Goal: Task Accomplishment & Management: Use online tool/utility

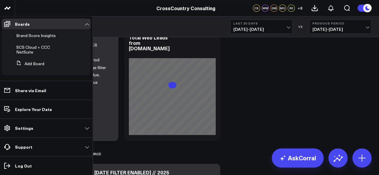
scroll to position [292, 0]
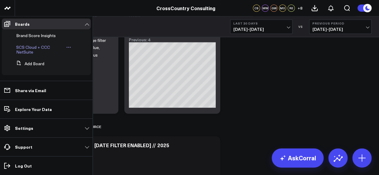
click at [29, 54] on span "SCS Cloud + CCC NetSuite" at bounding box center [33, 49] width 34 height 10
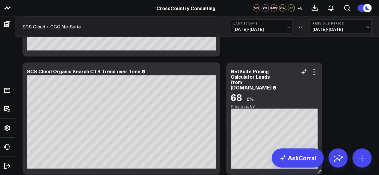
scroll to position [688, 0]
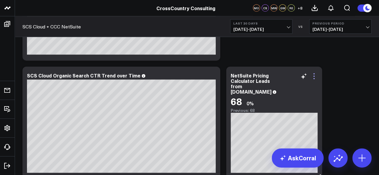
click at [315, 75] on icon at bounding box center [313, 76] width 7 height 7
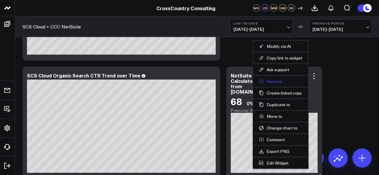
click at [288, 79] on button "Remove" at bounding box center [280, 81] width 43 height 5
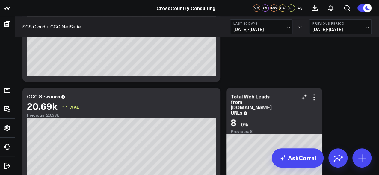
scroll to position [1273, 0]
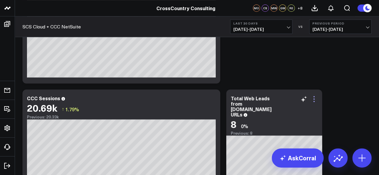
click at [315, 97] on icon at bounding box center [313, 99] width 7 height 7
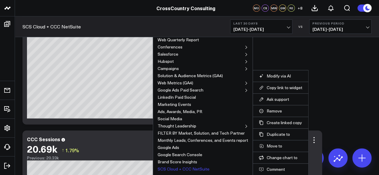
scroll to position [1283, 0]
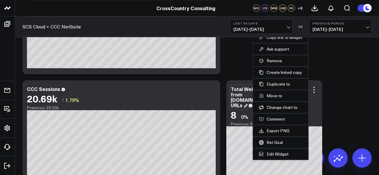
click at [239, 95] on div "Total Web Leads from [DOMAIN_NAME] URLs" at bounding box center [251, 97] width 41 height 23
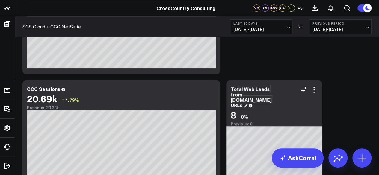
click at [239, 95] on div "Total Web Leads from [DOMAIN_NAME] URLs" at bounding box center [251, 97] width 41 height 23
click at [242, 105] on div "Total Web Leads from [DOMAIN_NAME] URLs" at bounding box center [251, 97] width 41 height 23
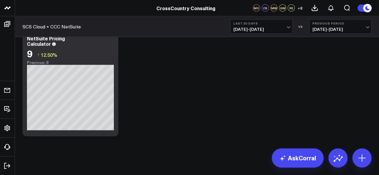
scroll to position [1655, 0]
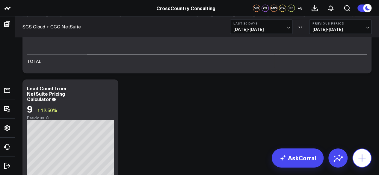
click at [359, 156] on icon at bounding box center [362, 158] width 10 height 10
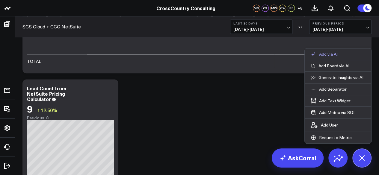
click at [327, 54] on p "Add via AI" at bounding box center [328, 54] width 19 height 5
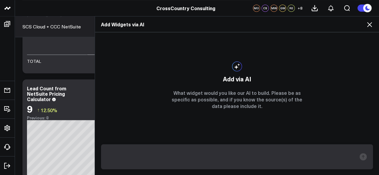
click at [368, 26] on icon at bounding box center [369, 24] width 5 height 5
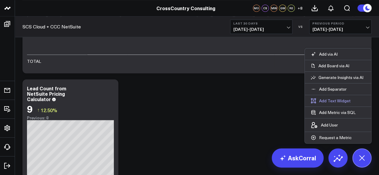
click at [337, 102] on button "Add Text Widget" at bounding box center [331, 100] width 52 height 11
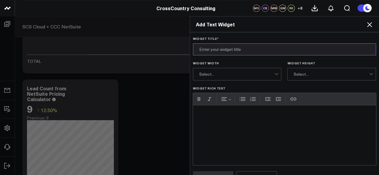
click at [232, 52] on input "Widget Title *" at bounding box center [284, 49] width 183 height 12
click at [267, 49] on input "Total NetSuite Pricing Calculator" at bounding box center [284, 49] width 183 height 12
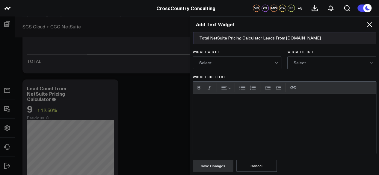
type input "Total NetSuite Pricing Calculator Leads From [DOMAIN_NAME]"
click at [227, 126] on div "Widget Rich Text" at bounding box center [284, 124] width 183 height 60
click at [206, 164] on button "Save Changes" at bounding box center [213, 166] width 40 height 12
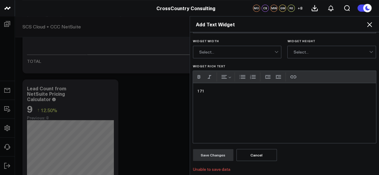
scroll to position [0, 0]
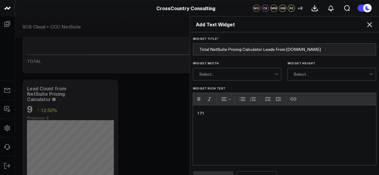
click at [209, 115] on div "171" at bounding box center [284, 135] width 183 height 60
click at [238, 58] on form "Widget Title * Total NetSuite Pricing Calculator Leads From SCSCloud.com Widget…" at bounding box center [284, 115] width 183 height 157
click at [226, 53] on input "Total NetSuite Pricing Calculator Leads From [DOMAIN_NAME]" at bounding box center [284, 49] width 183 height 12
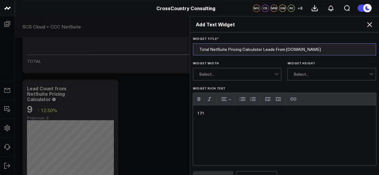
click at [226, 53] on input "Total NetSuite Pricing Calculator Leads From [DOMAIN_NAME]" at bounding box center [284, 49] width 183 height 12
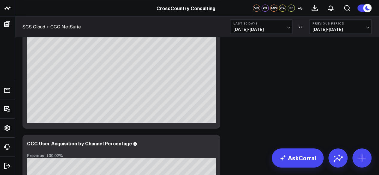
scroll to position [1711, 0]
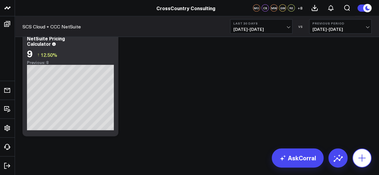
click at [362, 158] on icon at bounding box center [361, 158] width 7 height 7
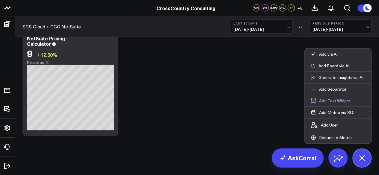
click at [327, 96] on button "Add Text Widget" at bounding box center [331, 100] width 52 height 11
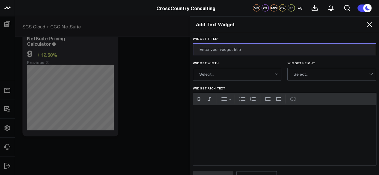
click at [221, 46] on input "Widget Title *" at bounding box center [284, 49] width 183 height 12
paste input "Total NetSuite Pricing Calculator Leads From [DOMAIN_NAME]"
type input "Total NetSuite Pricing Calculator Leads From [DOMAIN_NAME]"
click at [219, 132] on div "Widget Rich Text" at bounding box center [284, 135] width 183 height 60
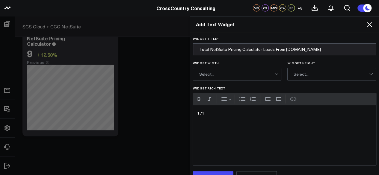
scroll to position [11, 0]
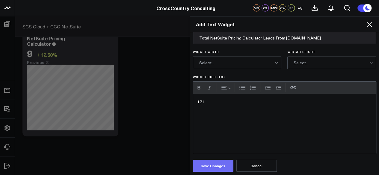
click at [206, 166] on button "Save Changes" at bounding box center [213, 166] width 40 height 12
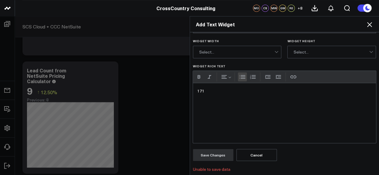
scroll to position [0, 0]
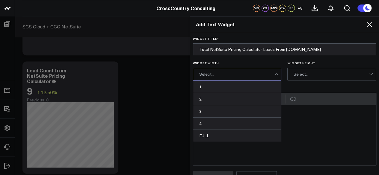
click at [239, 74] on div "Select..." at bounding box center [236, 74] width 75 height 5
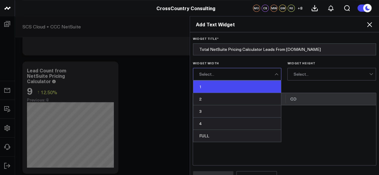
click at [218, 88] on div "1" at bounding box center [237, 87] width 88 height 12
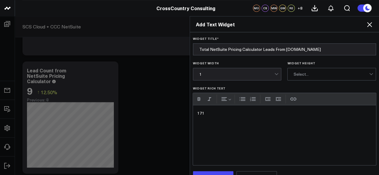
click at [306, 69] on div "Select..." at bounding box center [331, 74] width 75 height 12
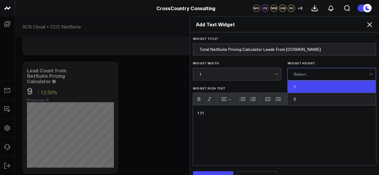
click at [301, 83] on div "1" at bounding box center [332, 87] width 88 height 12
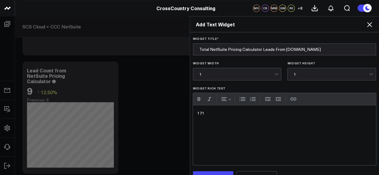
scroll to position [22, 0]
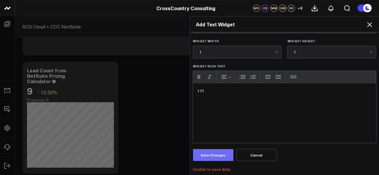
click at [213, 156] on button "Save Changes" at bounding box center [213, 155] width 40 height 12
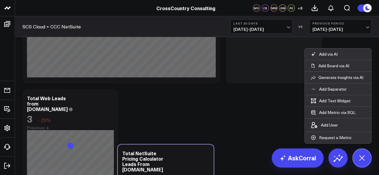
scroll to position [780, 0]
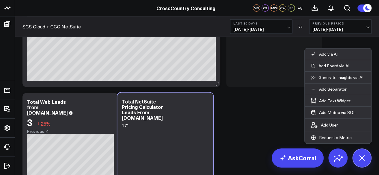
drag, startPoint x: 67, startPoint y: 99, endPoint x: 200, endPoint y: 84, distance: 133.0
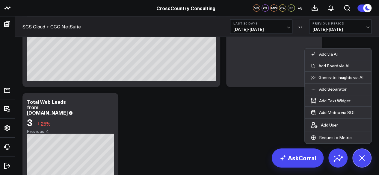
scroll to position [693, 0]
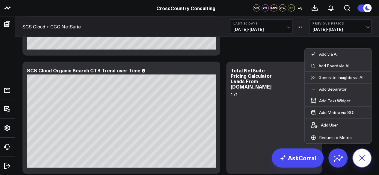
click at [364, 160] on icon at bounding box center [361, 157] width 13 height 13
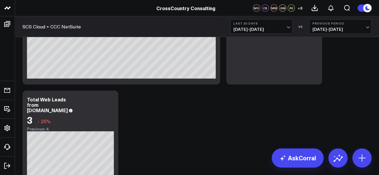
scroll to position [892, 0]
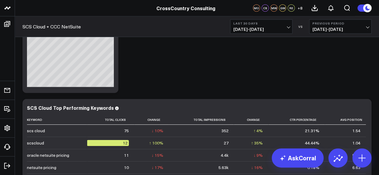
click at [262, 31] on span "[DATE] - [DATE]" at bounding box center [261, 29] width 56 height 5
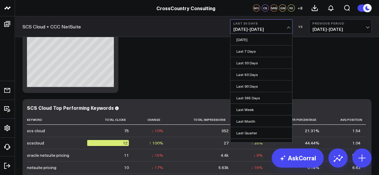
click at [198, 68] on div "Modify via AI Copy link to widget Ask support Remove Create linked copy Executi…" at bounding box center [196, 113] width 355 height 1927
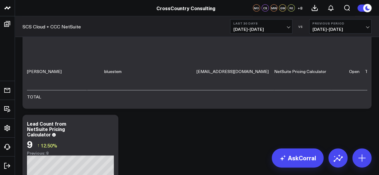
scroll to position [1829, 0]
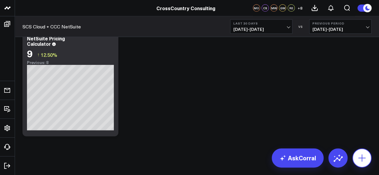
click at [370, 161] on button at bounding box center [361, 158] width 19 height 19
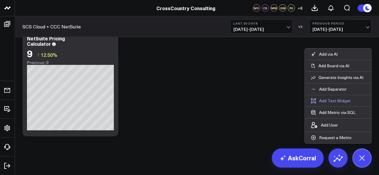
click at [324, 103] on button "Add Text Widget" at bounding box center [331, 100] width 52 height 11
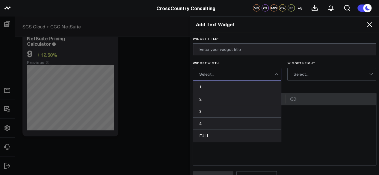
click at [236, 73] on div "Select..." at bounding box center [236, 74] width 75 height 5
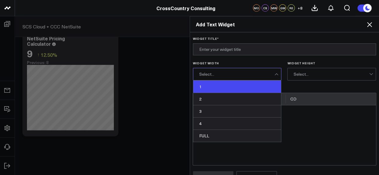
click at [230, 84] on div "1" at bounding box center [237, 87] width 88 height 12
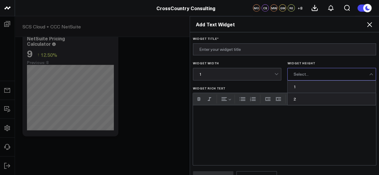
click at [298, 70] on div "Select..." at bounding box center [331, 74] width 75 height 12
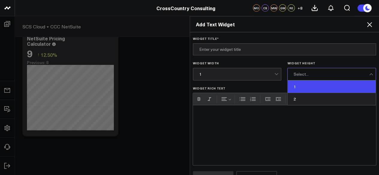
click at [295, 87] on div "1" at bounding box center [332, 87] width 88 height 12
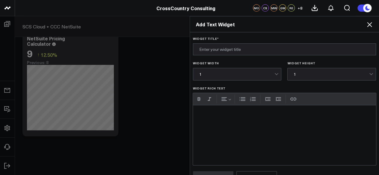
click at [247, 55] on form "Widget Title * Widget Width 1 Widget Height 1 Widget Rich Text URL Cancel Save …" at bounding box center [284, 110] width 183 height 146
click at [240, 51] on input "Widget Title *" at bounding box center [284, 49] width 183 height 12
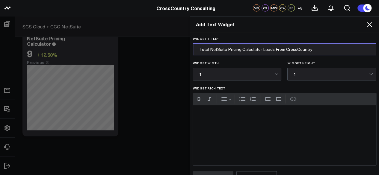
type input "Total NetSuite Pricing Calculator Leads From CrossCountry"
click at [256, 121] on div "Widget Rich Text" at bounding box center [284, 135] width 183 height 60
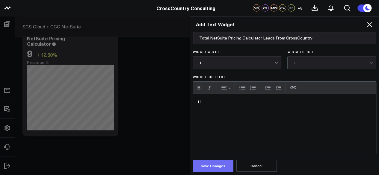
click at [209, 161] on button "Save Changes" at bounding box center [213, 166] width 40 height 12
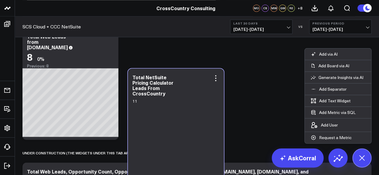
scroll to position [1575, 0]
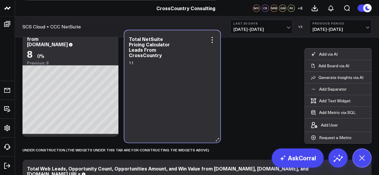
drag, startPoint x: 93, startPoint y: 100, endPoint x: 202, endPoint y: 88, distance: 110.0
click at [202, 88] on div "11" at bounding box center [172, 97] width 87 height 77
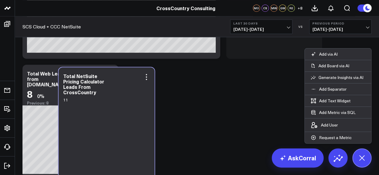
scroll to position [1539, 0]
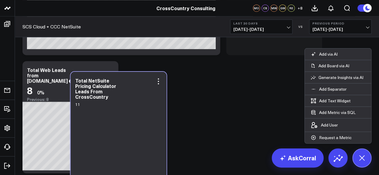
drag, startPoint x: 259, startPoint y: 78, endPoint x: 99, endPoint y: 141, distance: 172.5
click at [99, 141] on div "11" at bounding box center [118, 139] width 87 height 77
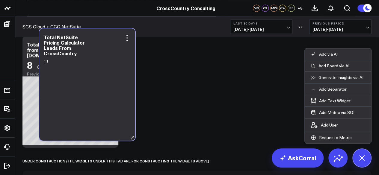
scroll to position [1592, 0]
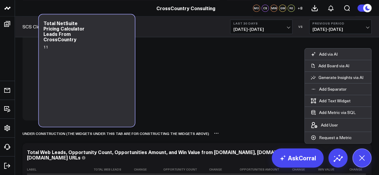
drag, startPoint x: 247, startPoint y: 50, endPoint x: 61, endPoint y: 130, distance: 202.0
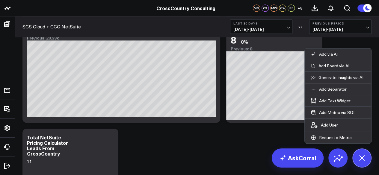
scroll to position [1421, 0]
